Goal: Transaction & Acquisition: Book appointment/travel/reservation

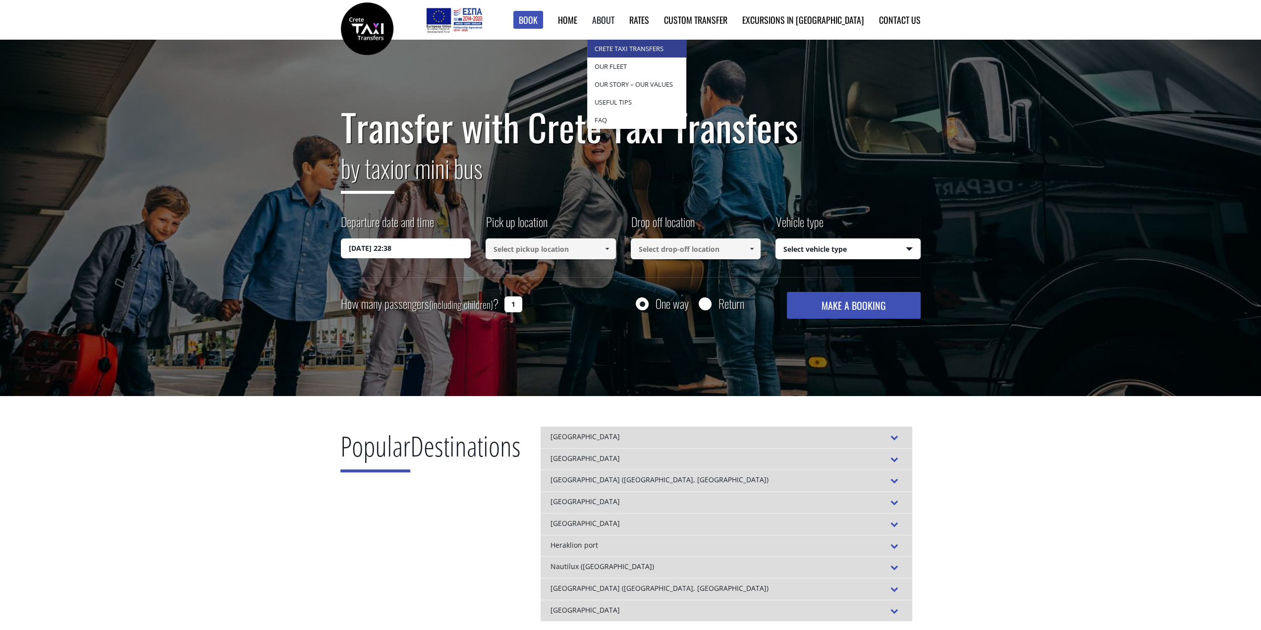
click at [657, 49] on link "Crete Taxi Transfers" at bounding box center [636, 49] width 99 height 18
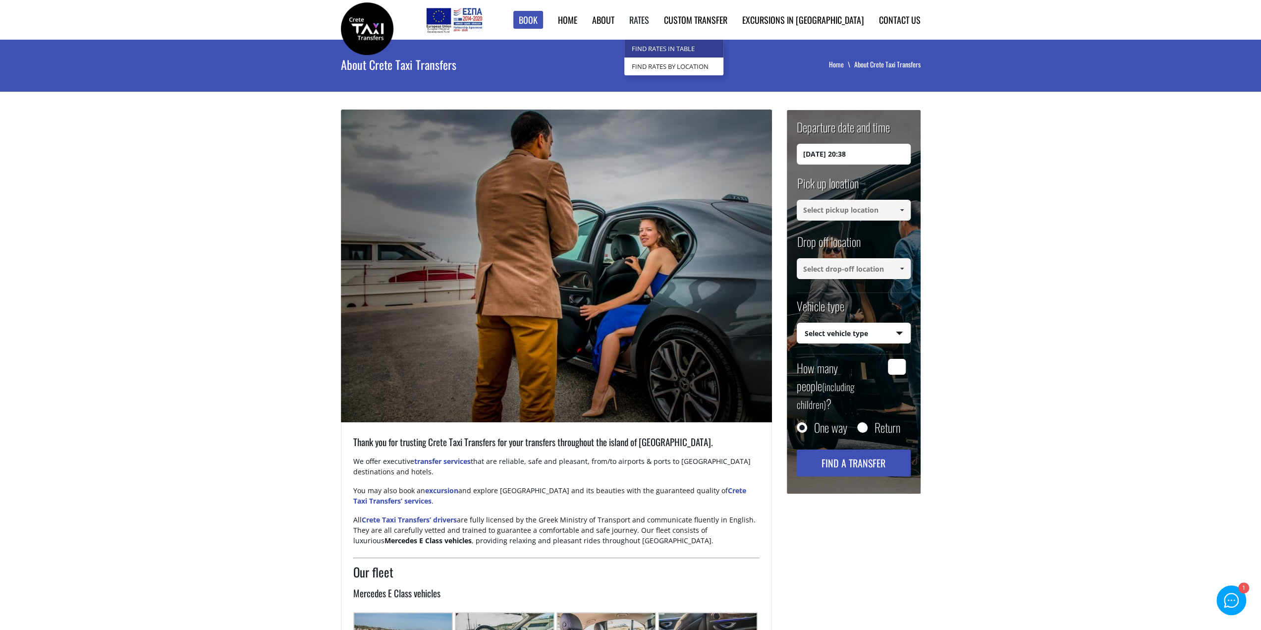
click at [704, 46] on link "Find Rates in Table" at bounding box center [673, 49] width 99 height 18
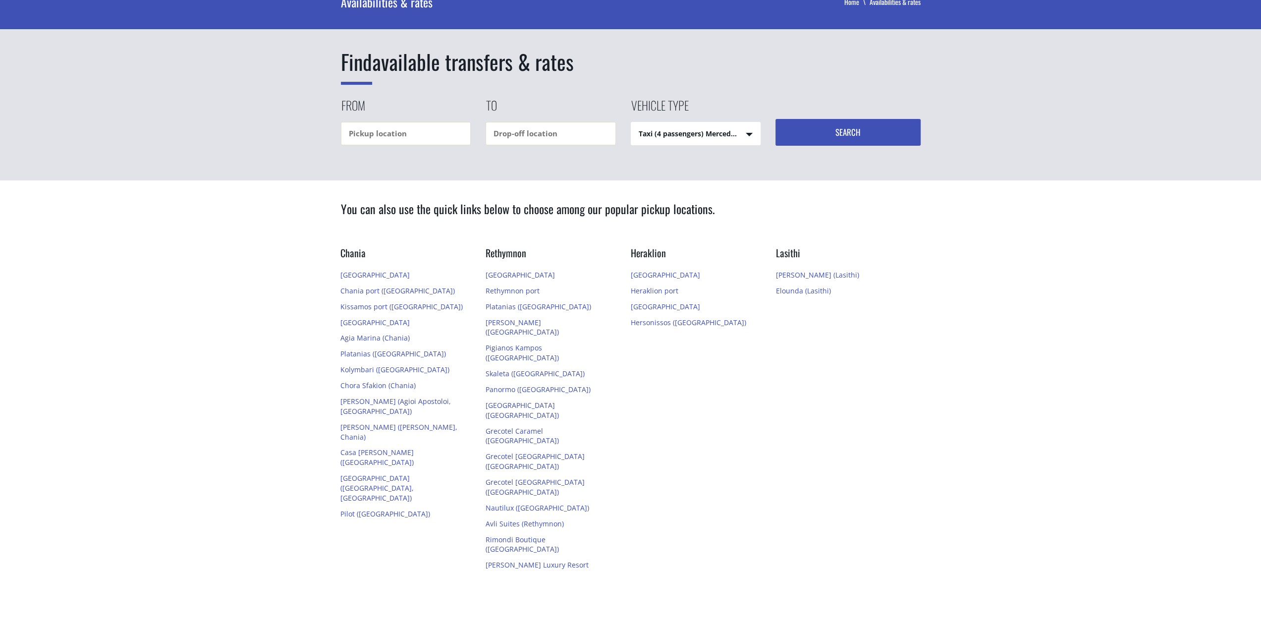
scroll to position [50, 0]
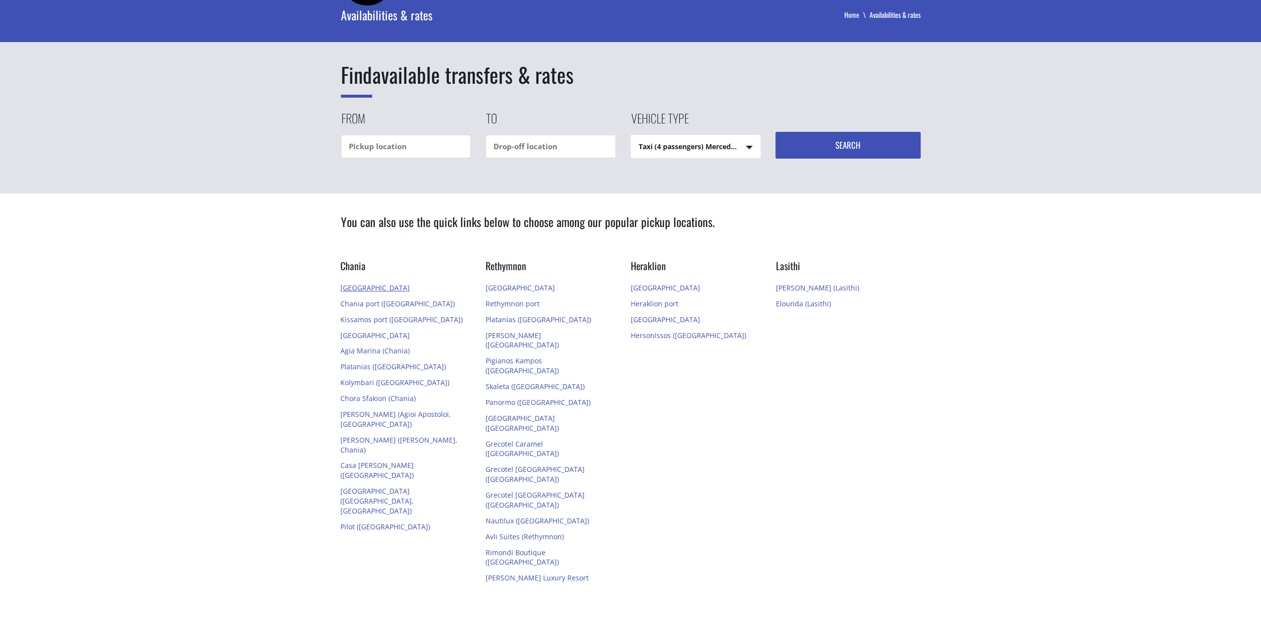
click at [371, 286] on link "[GEOGRAPHIC_DATA]" at bounding box center [374, 287] width 69 height 9
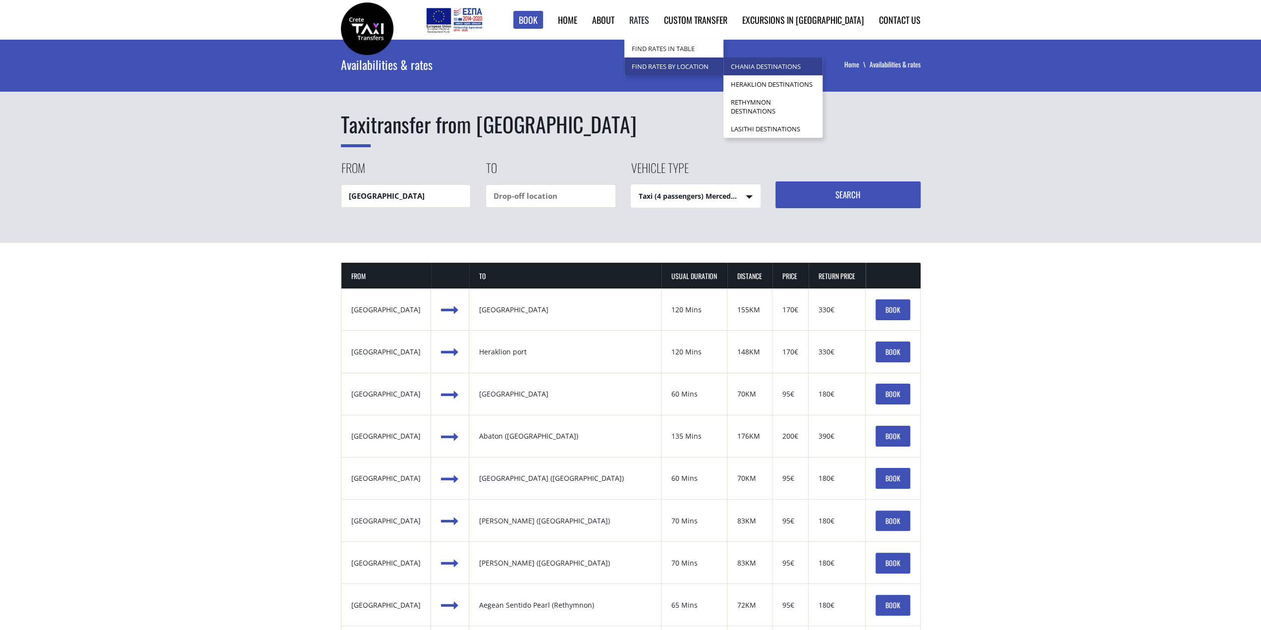
click at [823, 67] on link "Chania Destinations" at bounding box center [772, 66] width 99 height 18
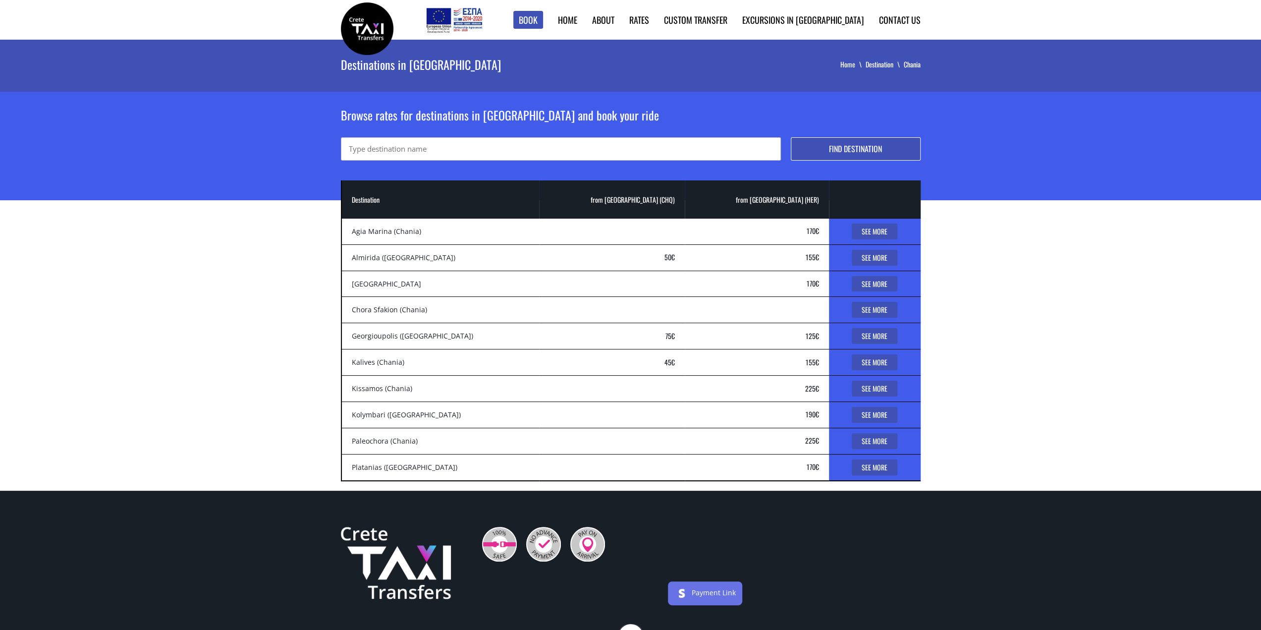
click at [399, 149] on input "text" at bounding box center [561, 148] width 440 height 23
type input "agia marina"
click at [856, 146] on button "Find destination" at bounding box center [856, 148] width 130 height 23
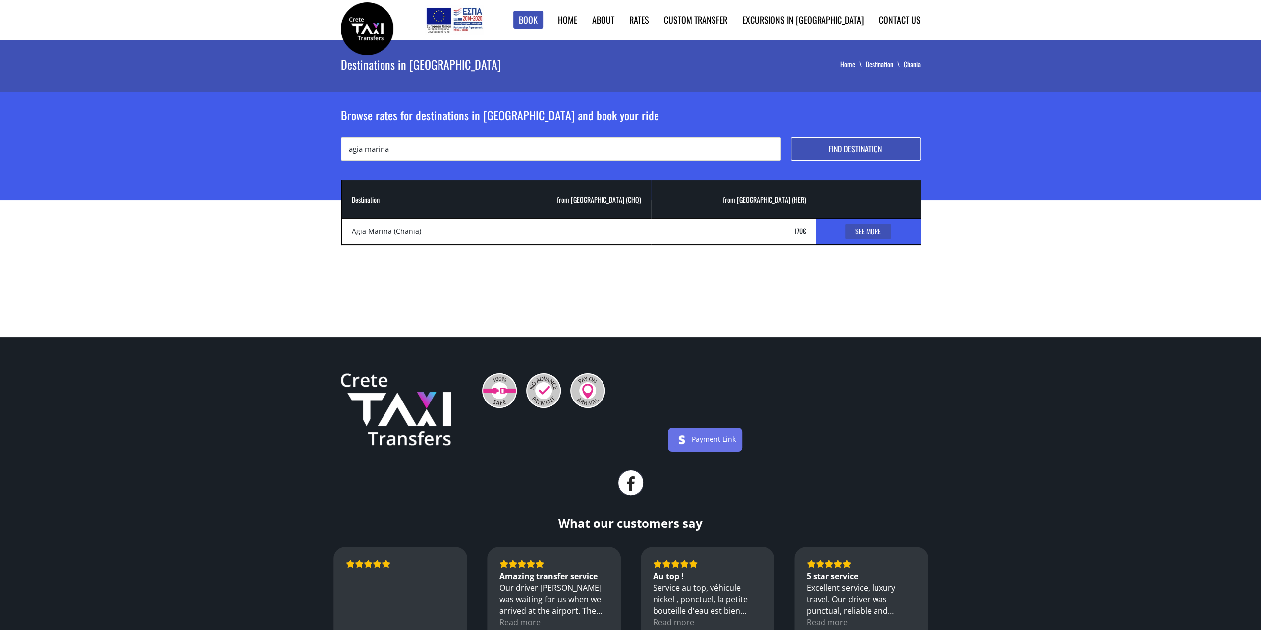
click at [863, 227] on link "See More" at bounding box center [868, 231] width 46 height 16
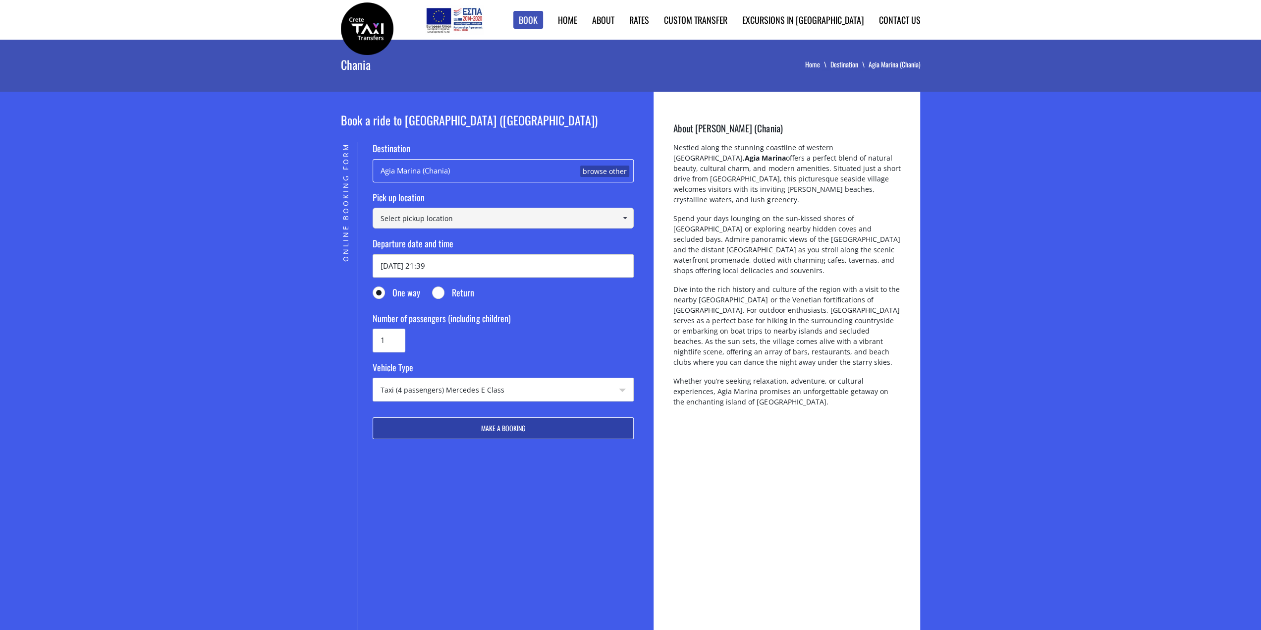
click at [538, 222] on input at bounding box center [503, 218] width 261 height 21
click at [628, 222] on span at bounding box center [625, 218] width 8 height 8
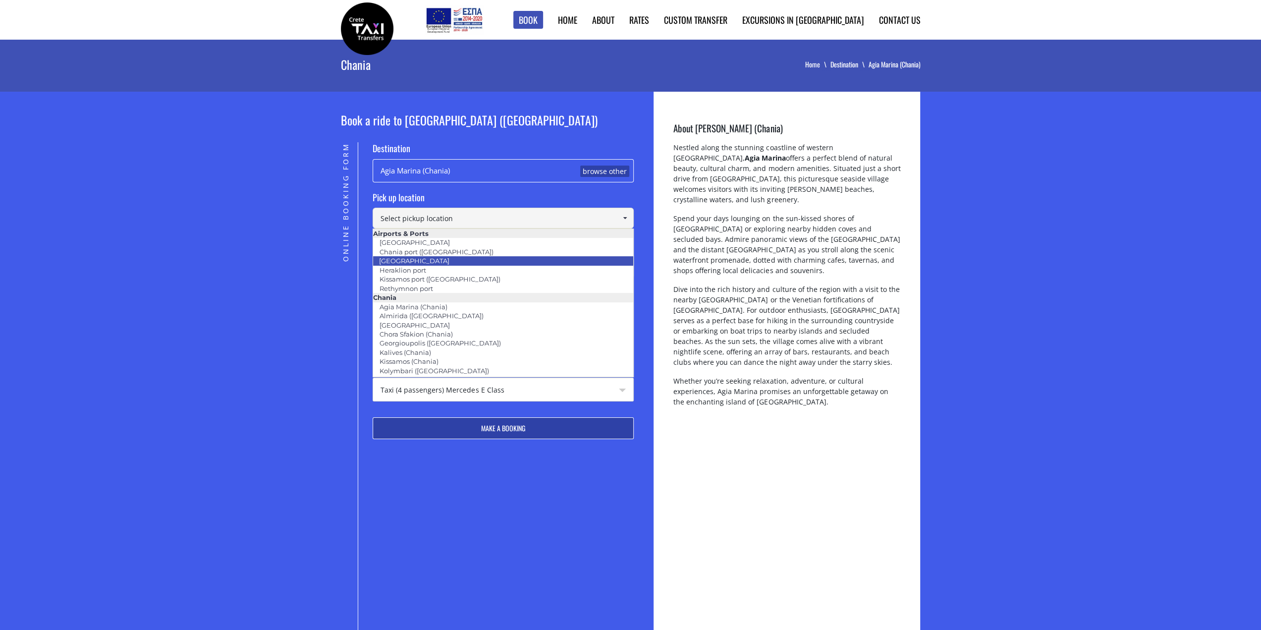
click at [452, 259] on li "[GEOGRAPHIC_DATA]" at bounding box center [503, 260] width 260 height 9
type input "[GEOGRAPHIC_DATA]"
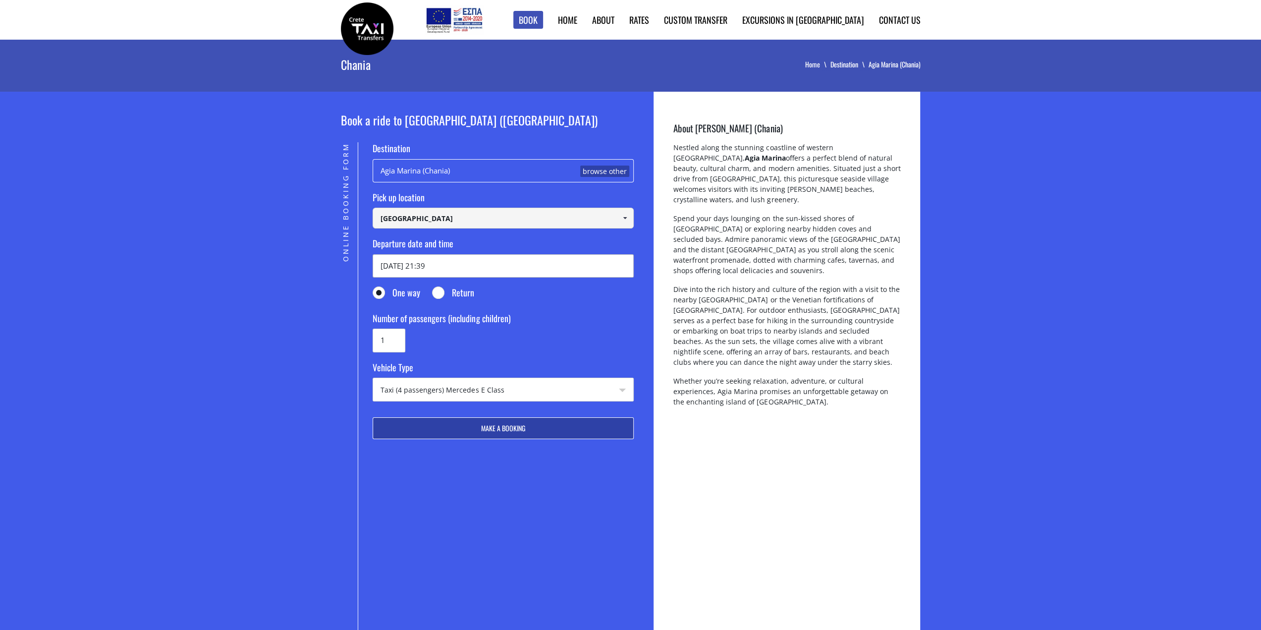
click at [469, 264] on input "12/08/2025 21:39" at bounding box center [503, 265] width 261 height 23
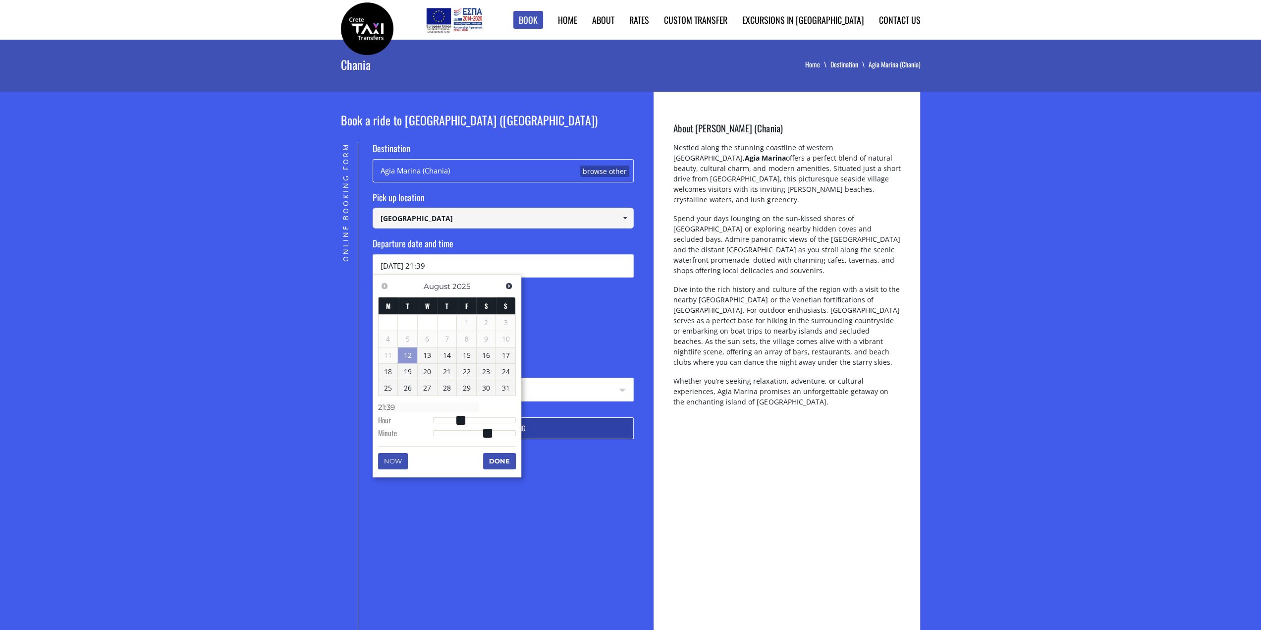
click at [293, 322] on section "Book a ride to Agia Marina (Chania) Online Booking Form Destination Agia Marina…" at bounding box center [630, 447] width 1261 height 710
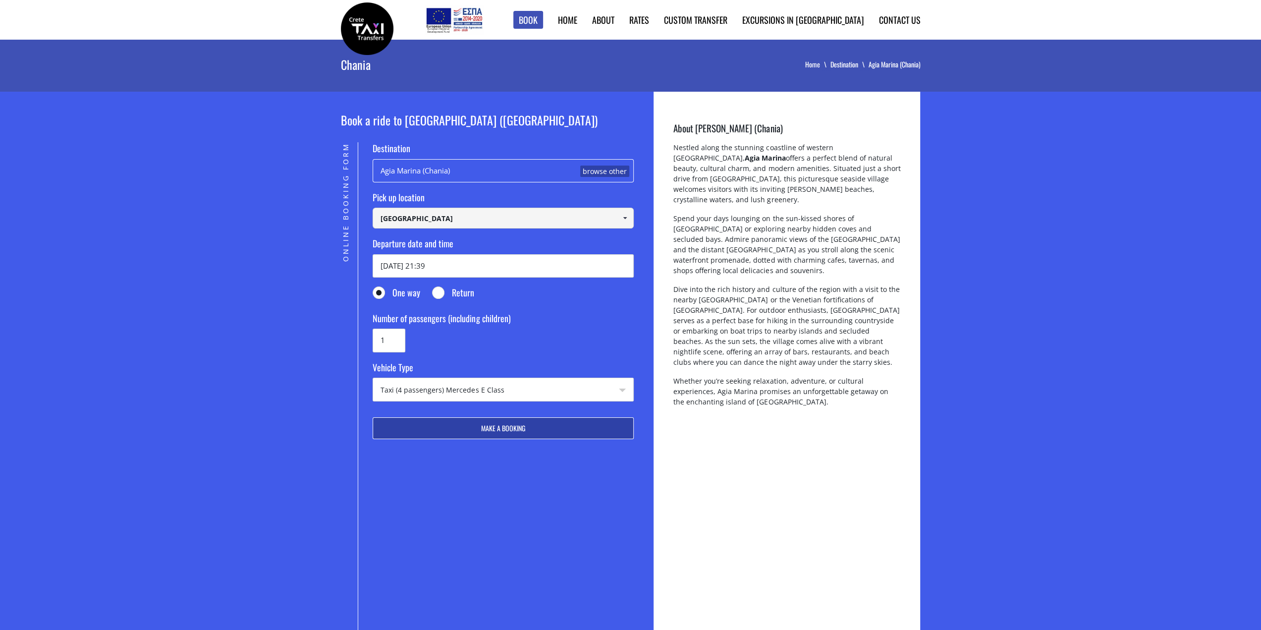
click at [442, 297] on input "Return" at bounding box center [439, 293] width 12 height 12
radio input "true"
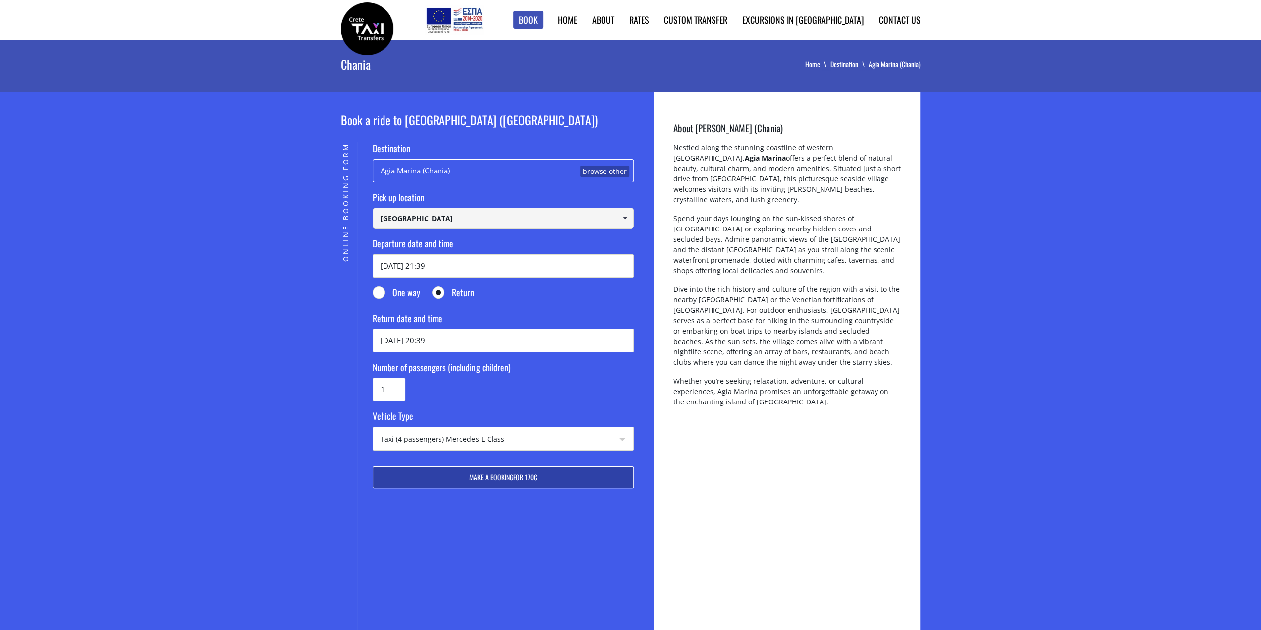
click at [378, 298] on input "One way" at bounding box center [379, 293] width 12 height 12
radio input "true"
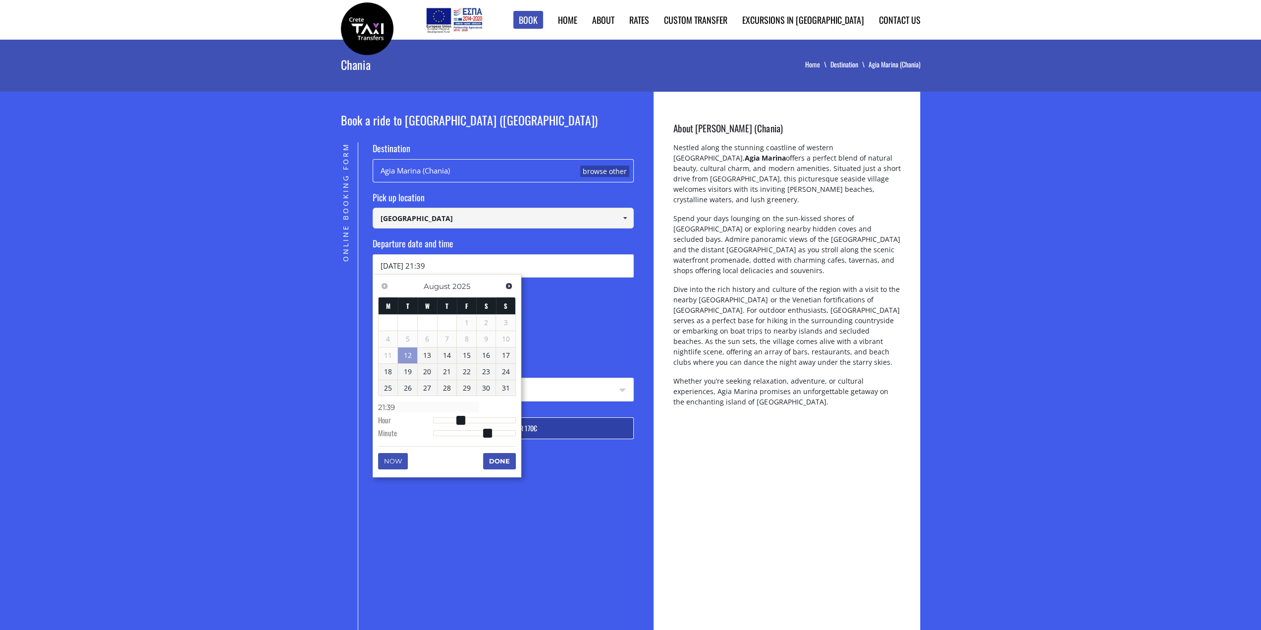
click at [343, 292] on div "Online Booking Form" at bounding box center [349, 457] width 17 height 630
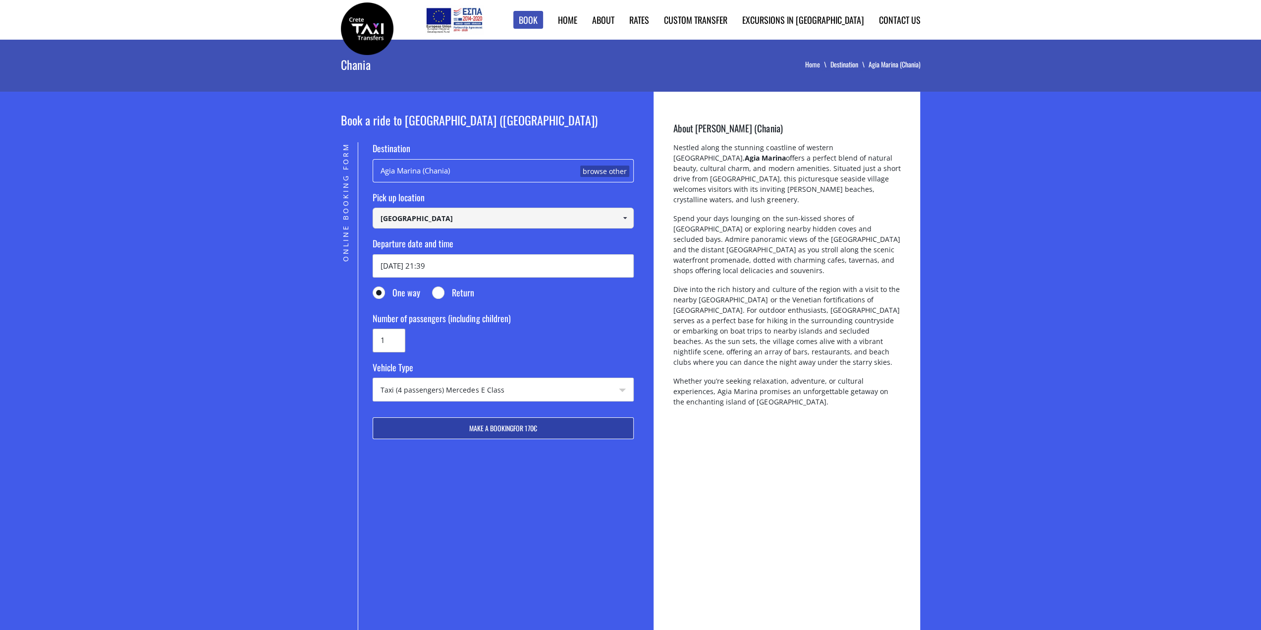
click at [388, 339] on input "1" at bounding box center [389, 340] width 33 height 23
click at [457, 389] on select "Taxi (4 passengers) Mercedes E Class Mini Van (7 passengers) Mercedes Vito Mini…" at bounding box center [503, 390] width 260 height 24
click at [383, 36] on img at bounding box center [367, 28] width 53 height 53
